Goal: Task Accomplishment & Management: Use online tool/utility

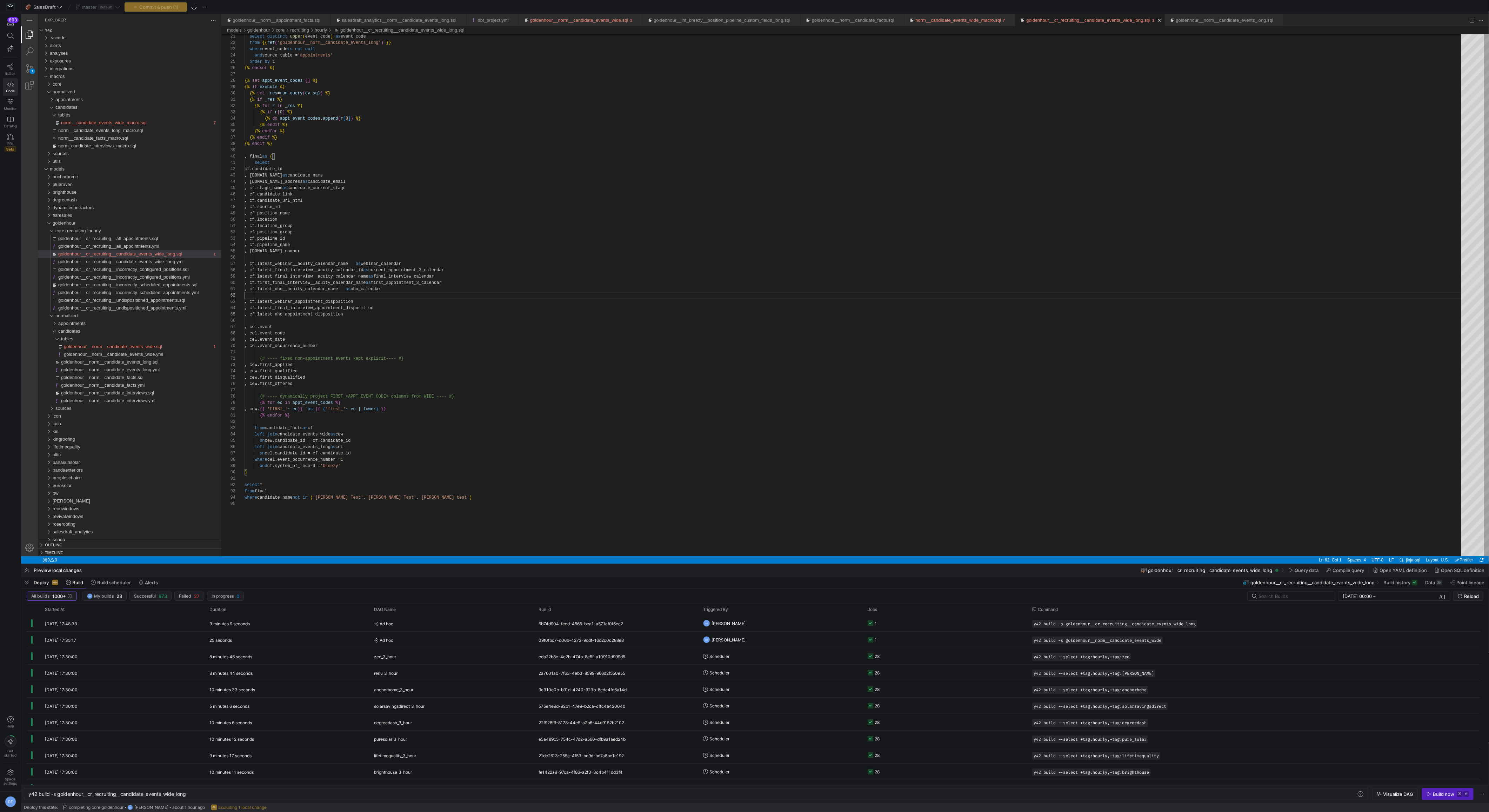
click at [152, 9] on div "Commit & push (1)" at bounding box center [155, 7] width 62 height 9
click at [155, 8] on span "Commit & push (1)" at bounding box center [159, 7] width 39 height 6
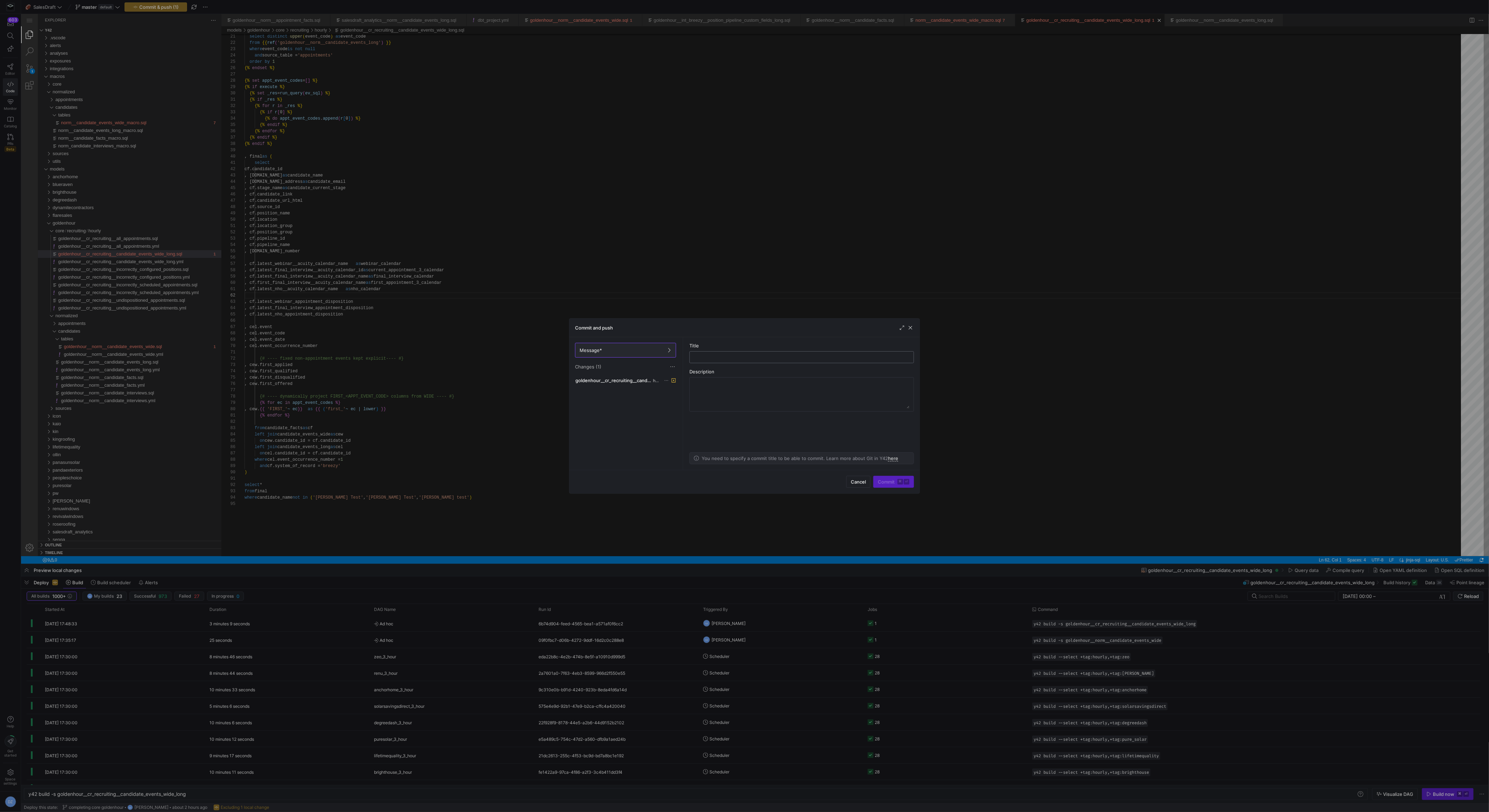
click at [717, 359] on input "text" at bounding box center [802, 357] width 213 height 6
type input "checkpoint"
click at [900, 483] on kbd "⌘" at bounding box center [901, 482] width 6 height 6
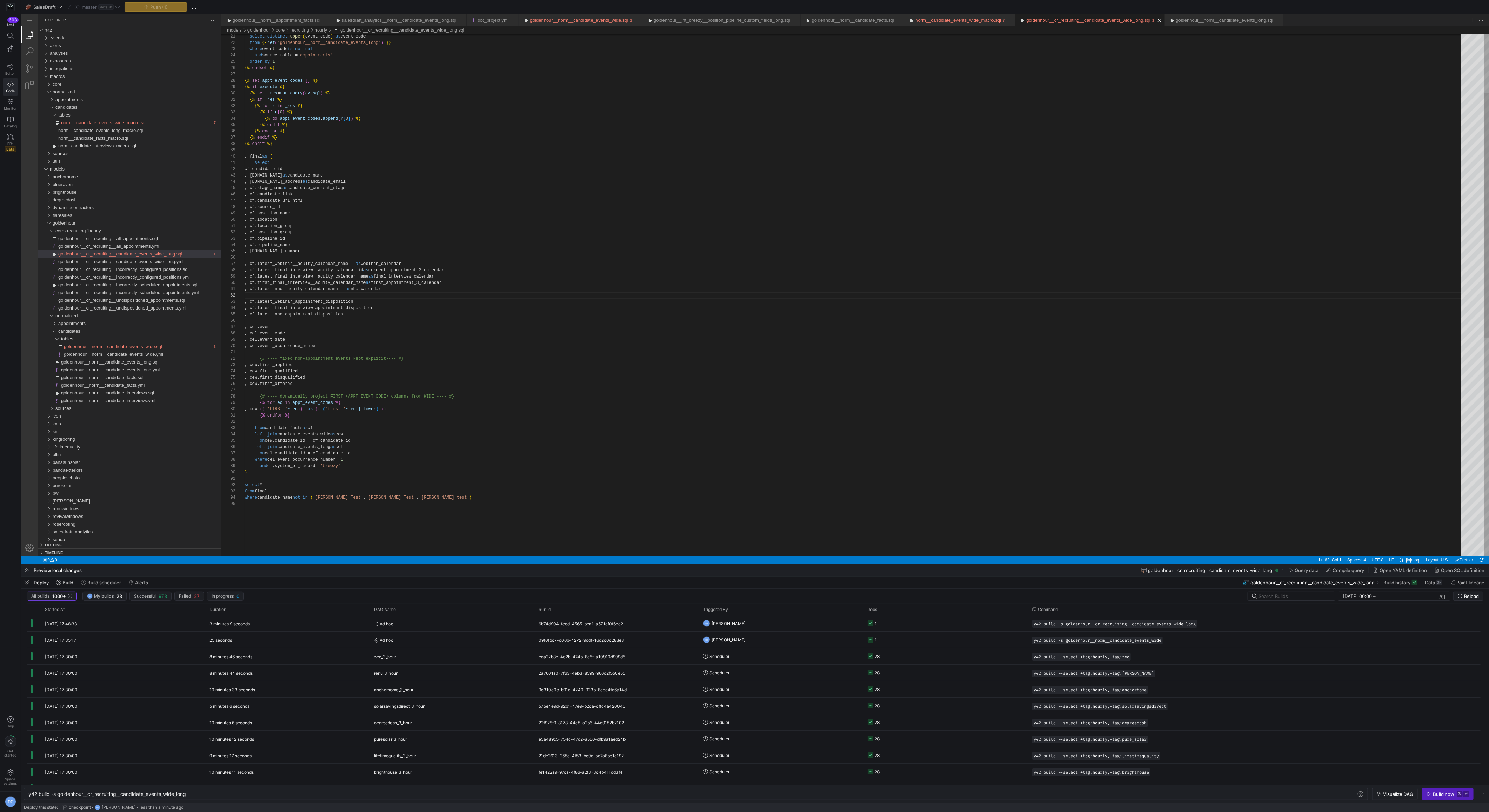
click at [980, 503] on div "{% endfor %} {% endif %} {% endif %} , final as ( select cf.candidate_id , [DOM…" at bounding box center [855, 465] width 1221 height 1115
click at [981, 503] on div "{% endfor %} {% endif %} {% endif %} , final as ( select cf.candidate_id , [DOM…" at bounding box center [855, 465] width 1221 height 1115
click at [670, 260] on div "{% endfor %} {% endif %} {% endif %} , final as ( select cf.candidate_id , [DOM…" at bounding box center [855, 465] width 1221 height 1115
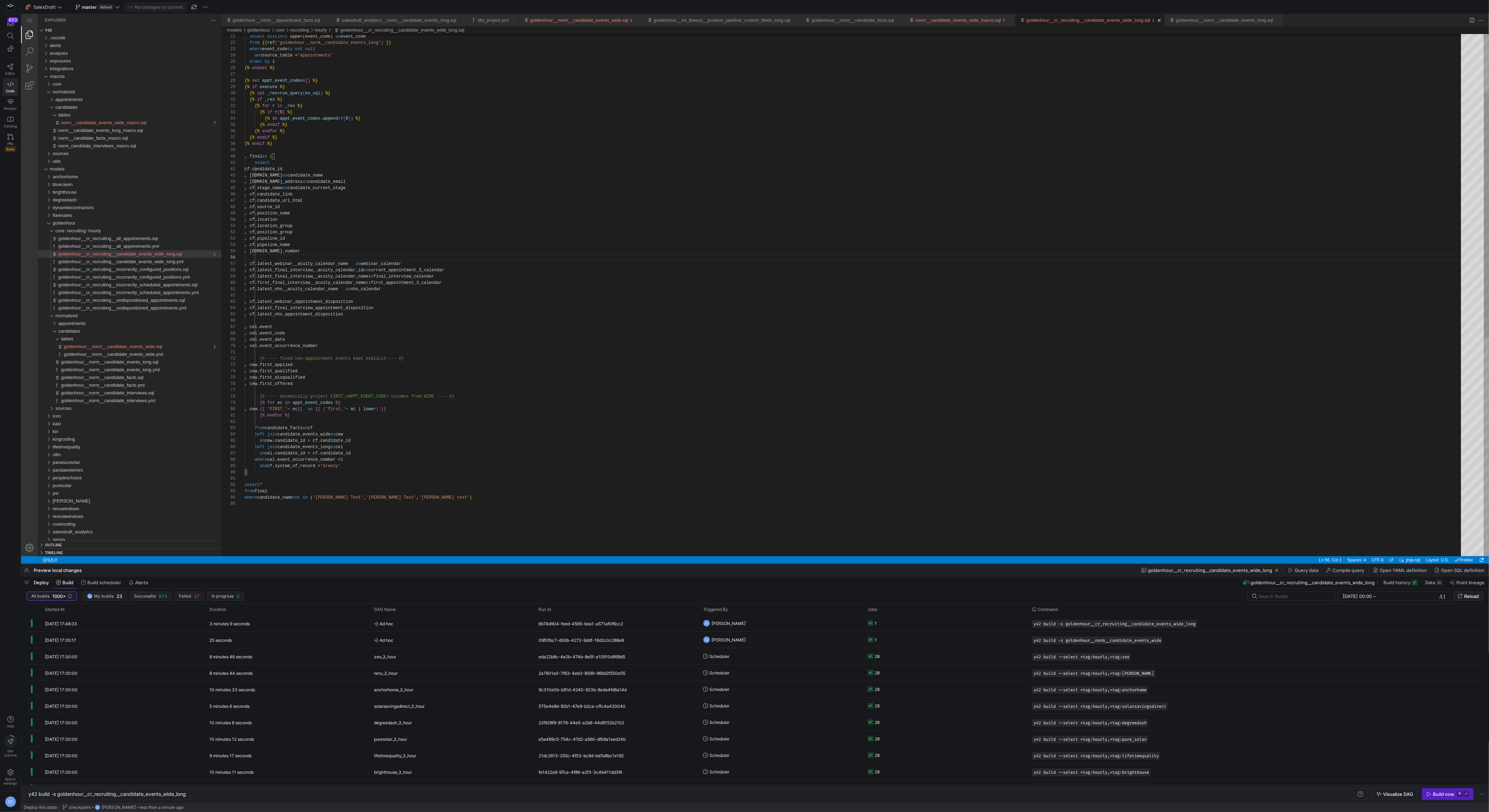
click at [714, 425] on div "{% endfor %} {% endif %} {% endif %} , final as ( select cf.candidate_id , [DOM…" at bounding box center [855, 465] width 1221 height 1115
click at [1438, 790] on span "button" at bounding box center [1448, 794] width 51 height 11
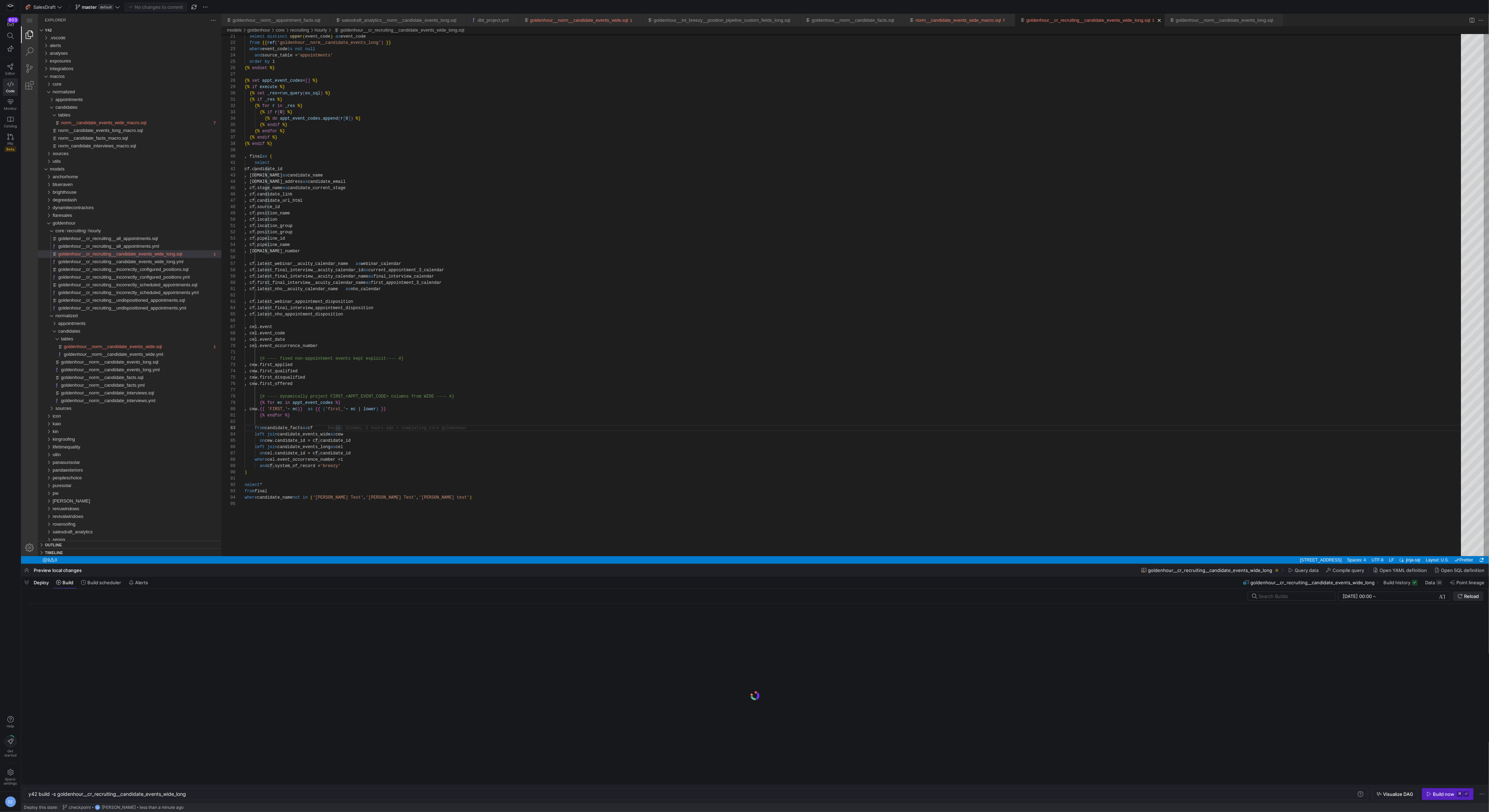
click at [1465, 596] on span "Reload" at bounding box center [1471, 596] width 14 height 6
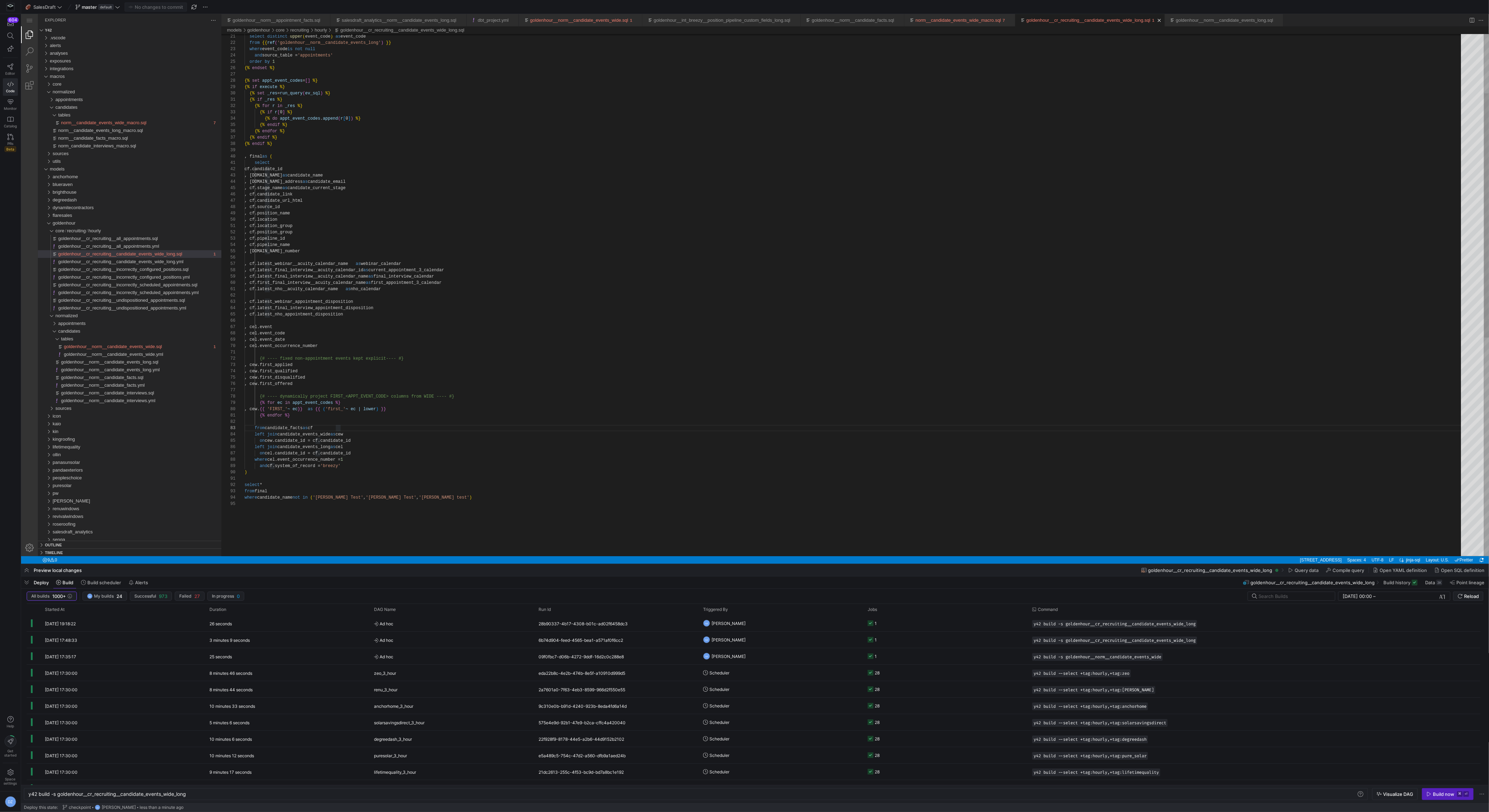
click at [638, 266] on div "{% endfor %} {% endif %} {% endif %} , final as ( select cf.candidate_id , [DOM…" at bounding box center [855, 465] width 1221 height 1115
click at [582, 291] on div "{% endfor %} {% endif %} {% endif %} , final as ( select cf.candidate_id , [DOM…" at bounding box center [855, 465] width 1221 height 1115
click at [500, 336] on div "{% endfor %} {% endif %} {% endif %} , final as ( select cf.candidate_id , [DOM…" at bounding box center [855, 465] width 1221 height 1115
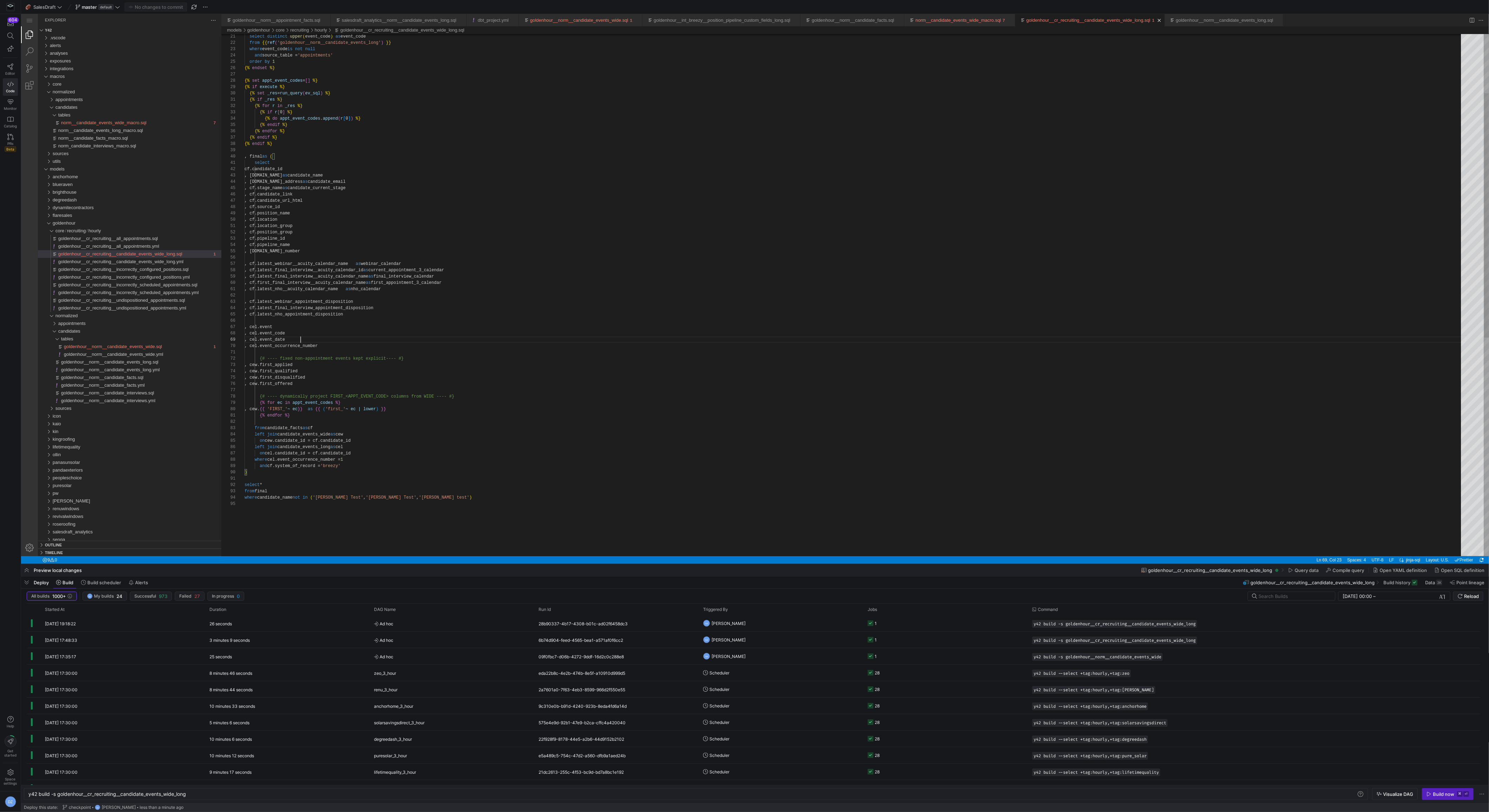
click at [487, 340] on div "{% endfor %} {% endif %} {% endif %} , final as ( select cf.candidate_id , [DOM…" at bounding box center [855, 465] width 1221 height 1115
type textarea "{# ---- fixed non-appointment events kept explicit ---- #} , cew.first_applied …"
click at [483, 372] on div "{% endfor %} {% endif %} {% endif %} , final as ( select cf.candidate_id , [DOM…" at bounding box center [855, 465] width 1221 height 1115
click at [483, 367] on div "{% endfor %} {% endif %} {% endif %} , final as ( select cf.candidate_id , [DOM…" at bounding box center [855, 465] width 1221 height 1115
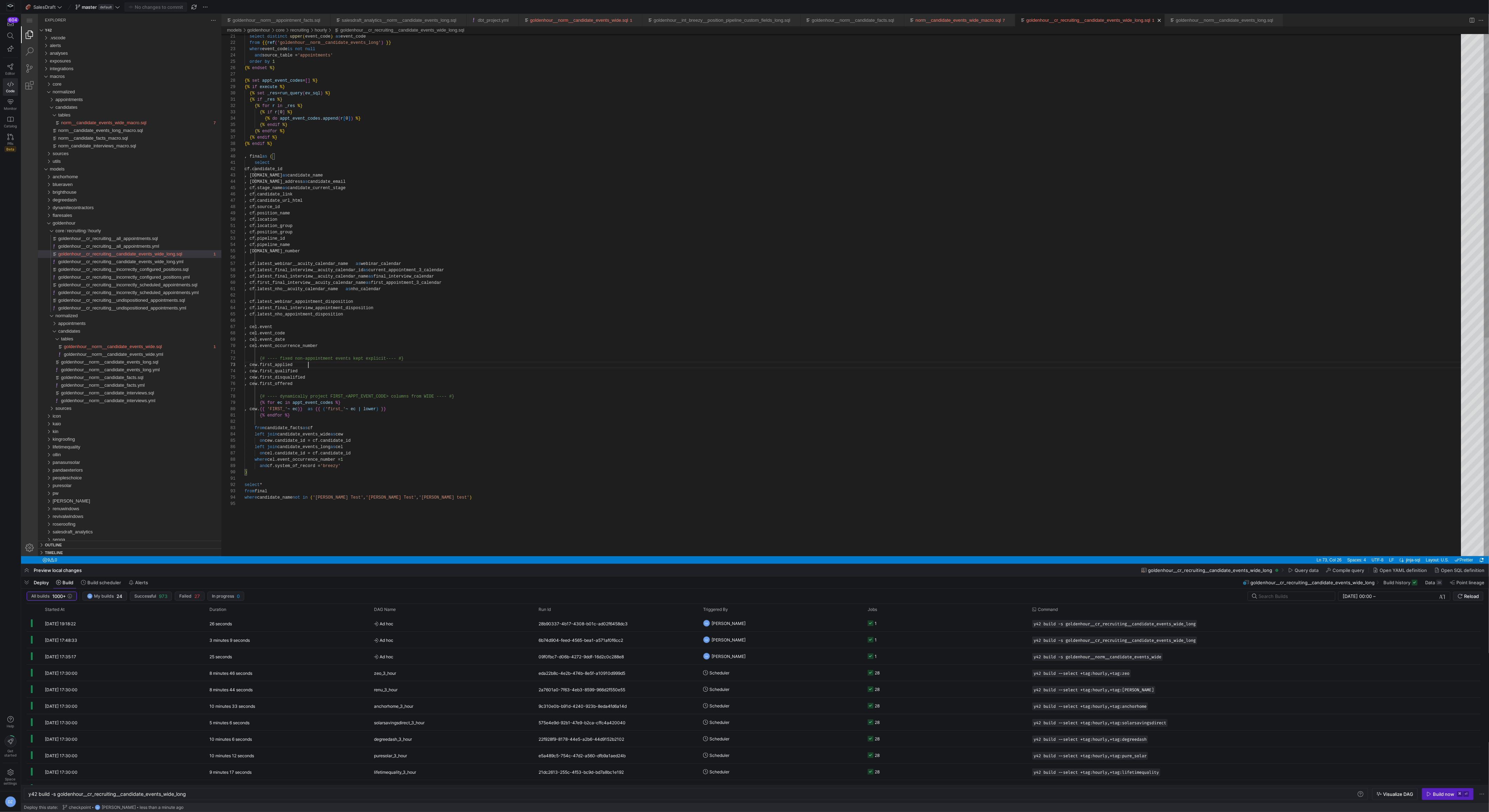
scroll to position [13, 64]
